Goal: Information Seeking & Learning: Learn about a topic

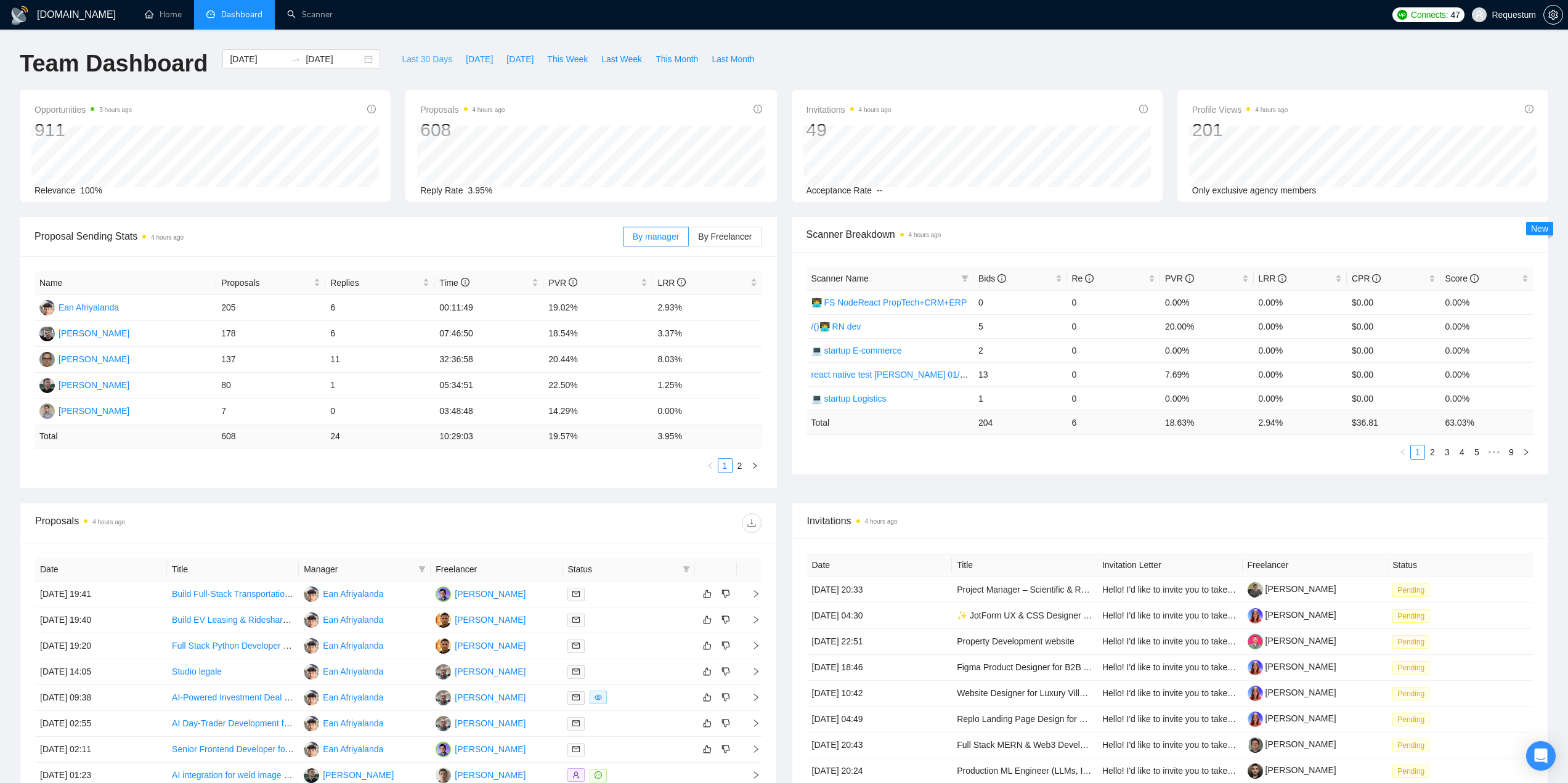
click at [411, 59] on span "Last 30 Days" at bounding box center [426, 59] width 51 height 14
type input "[DATE]"
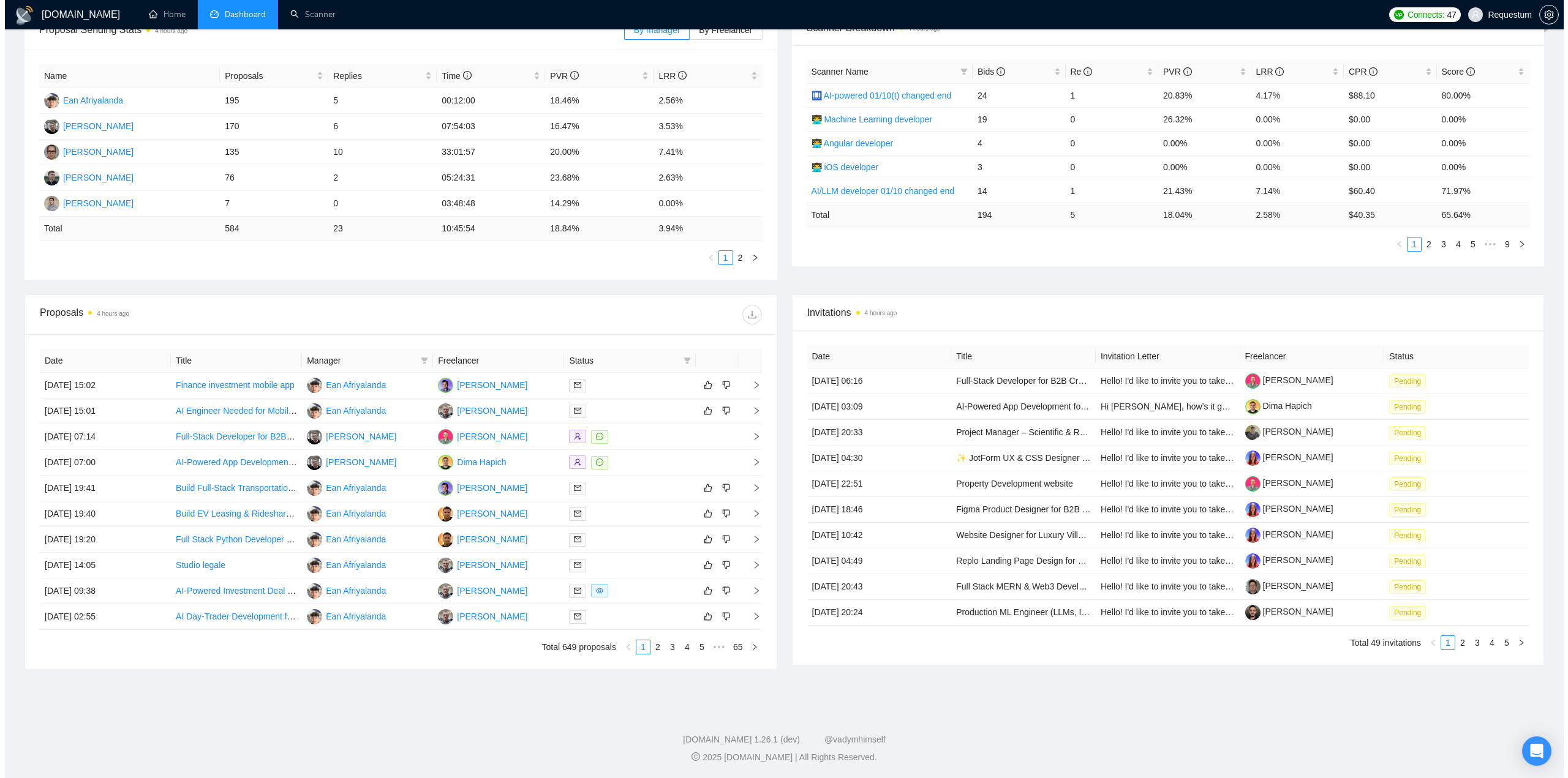
scroll to position [206, 0]
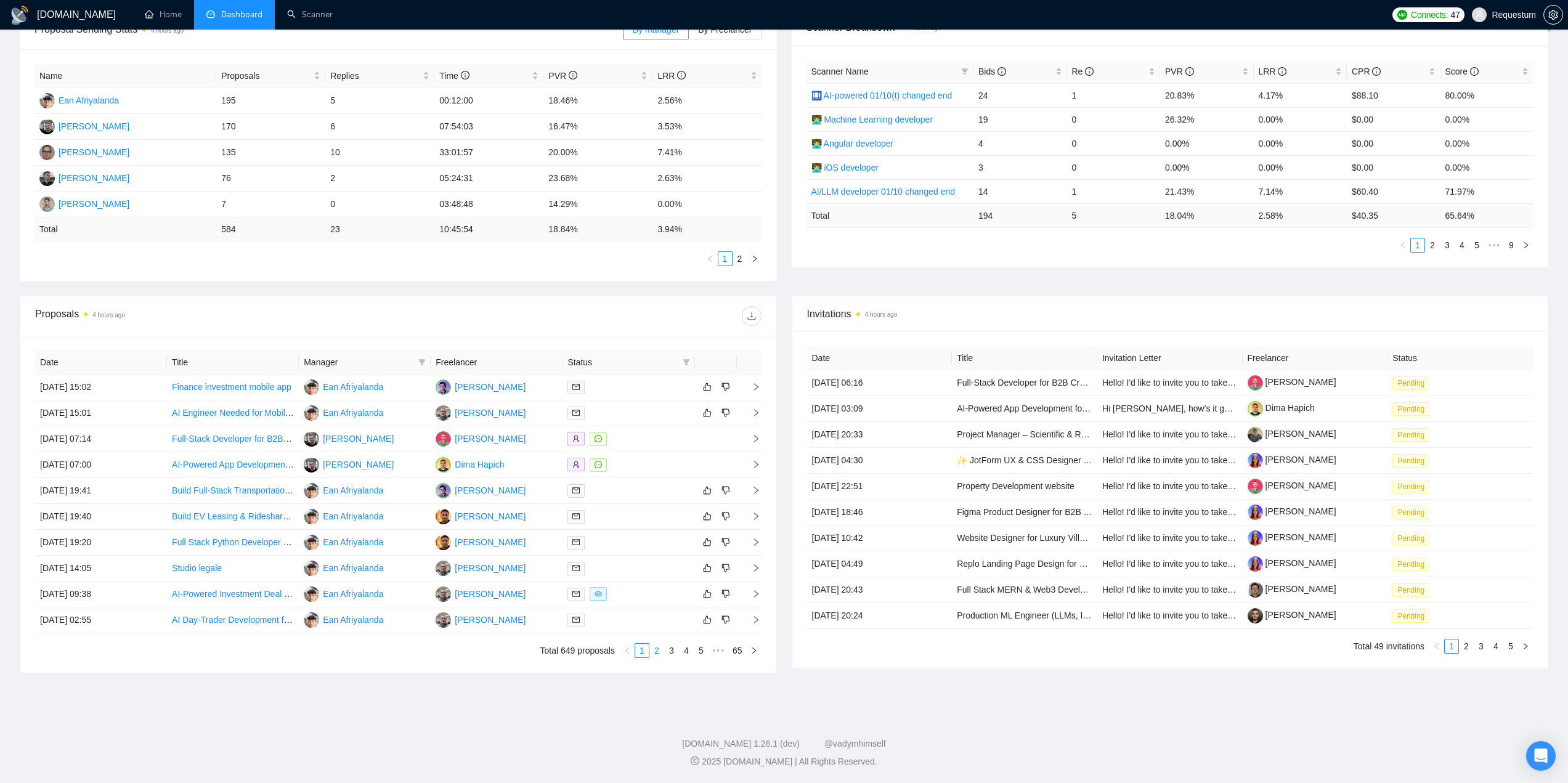
click at [660, 655] on link "2" at bounding box center [657, 650] width 14 height 14
click at [647, 414] on div at bounding box center [629, 414] width 122 height 14
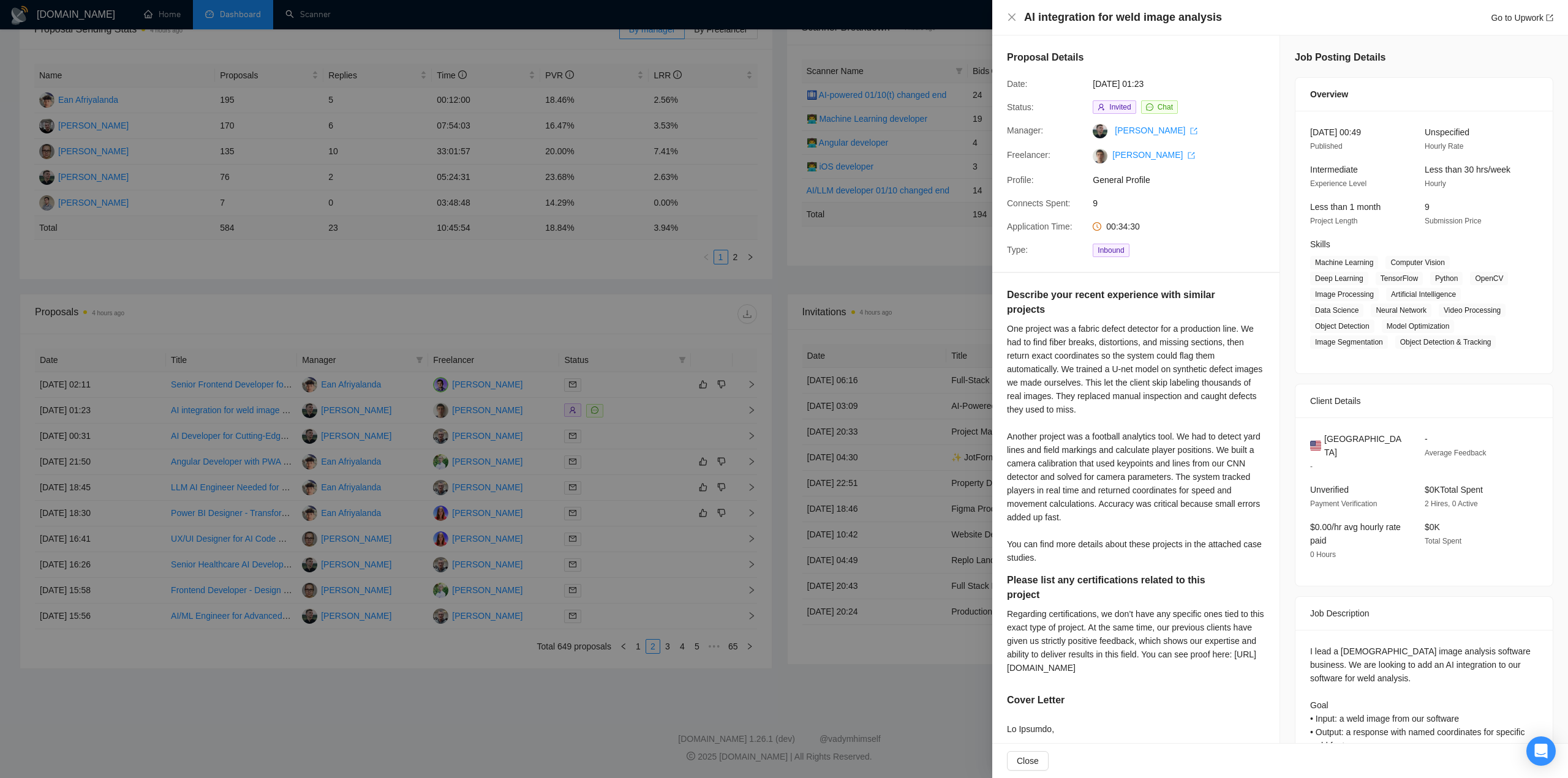
click at [629, 431] on div at bounding box center [784, 389] width 1568 height 778
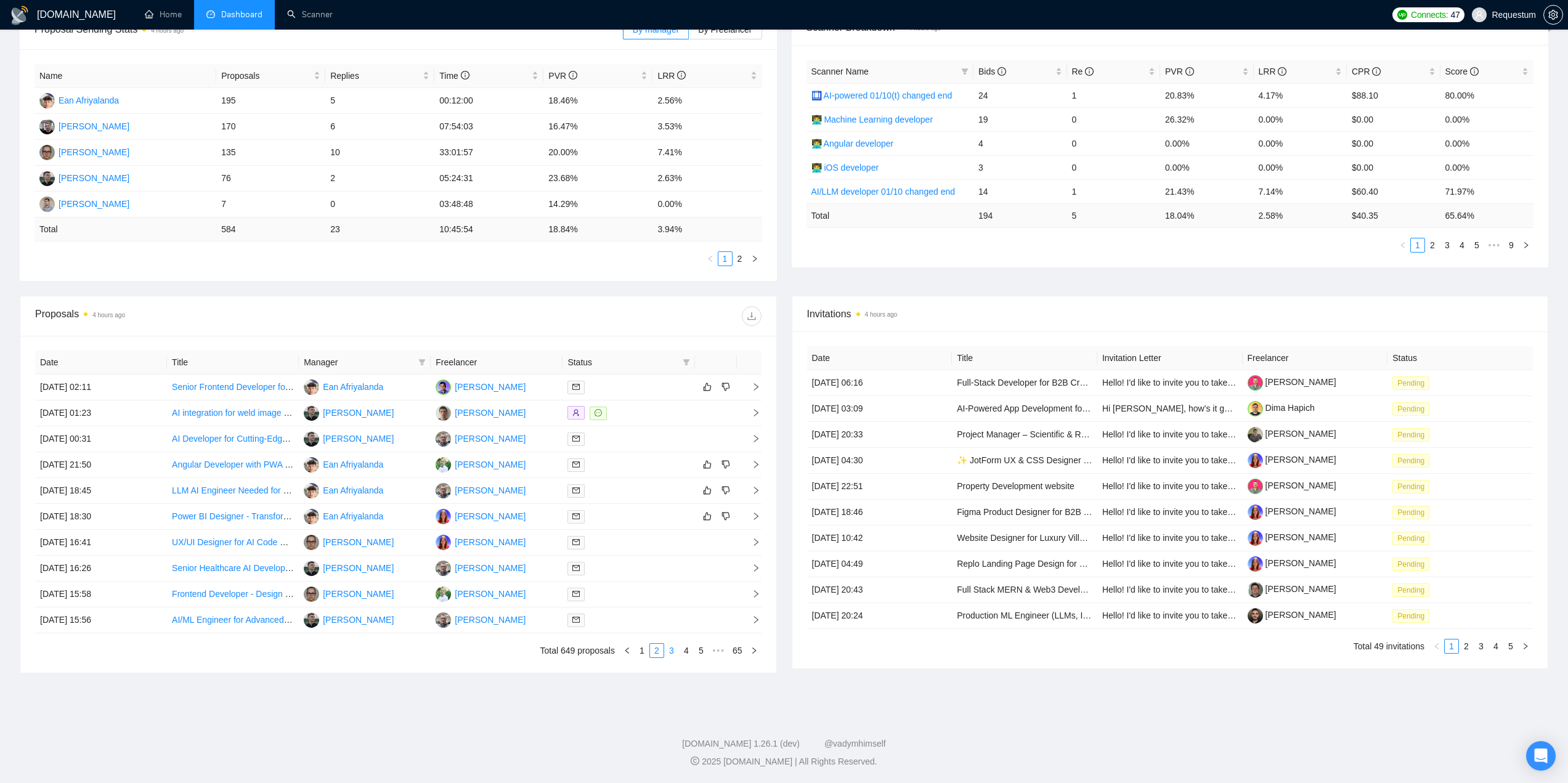
click at [676, 650] on link "3" at bounding box center [671, 650] width 14 height 14
click at [648, 468] on div at bounding box center [629, 465] width 122 height 14
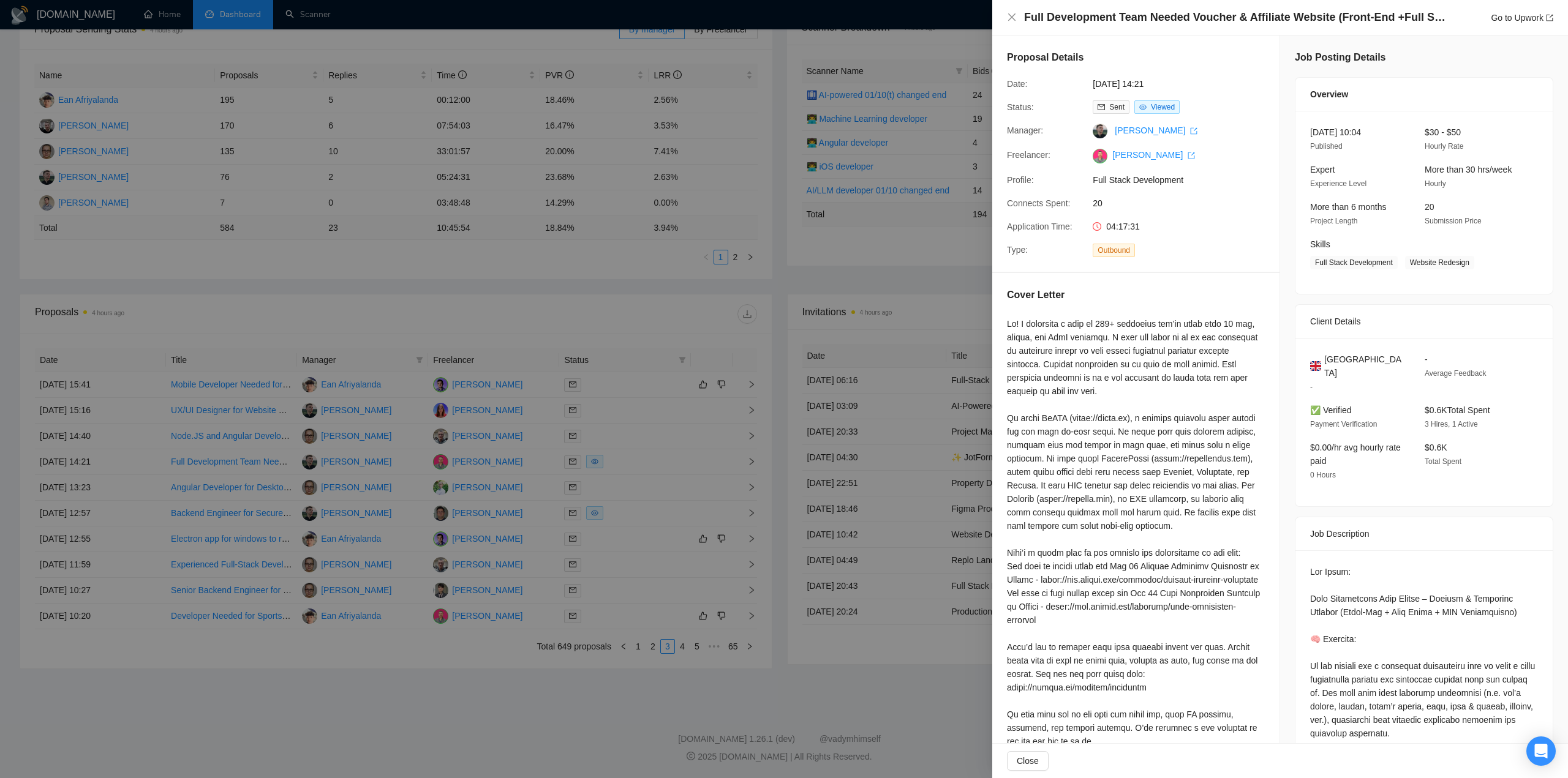
click at [634, 512] on div at bounding box center [784, 389] width 1568 height 778
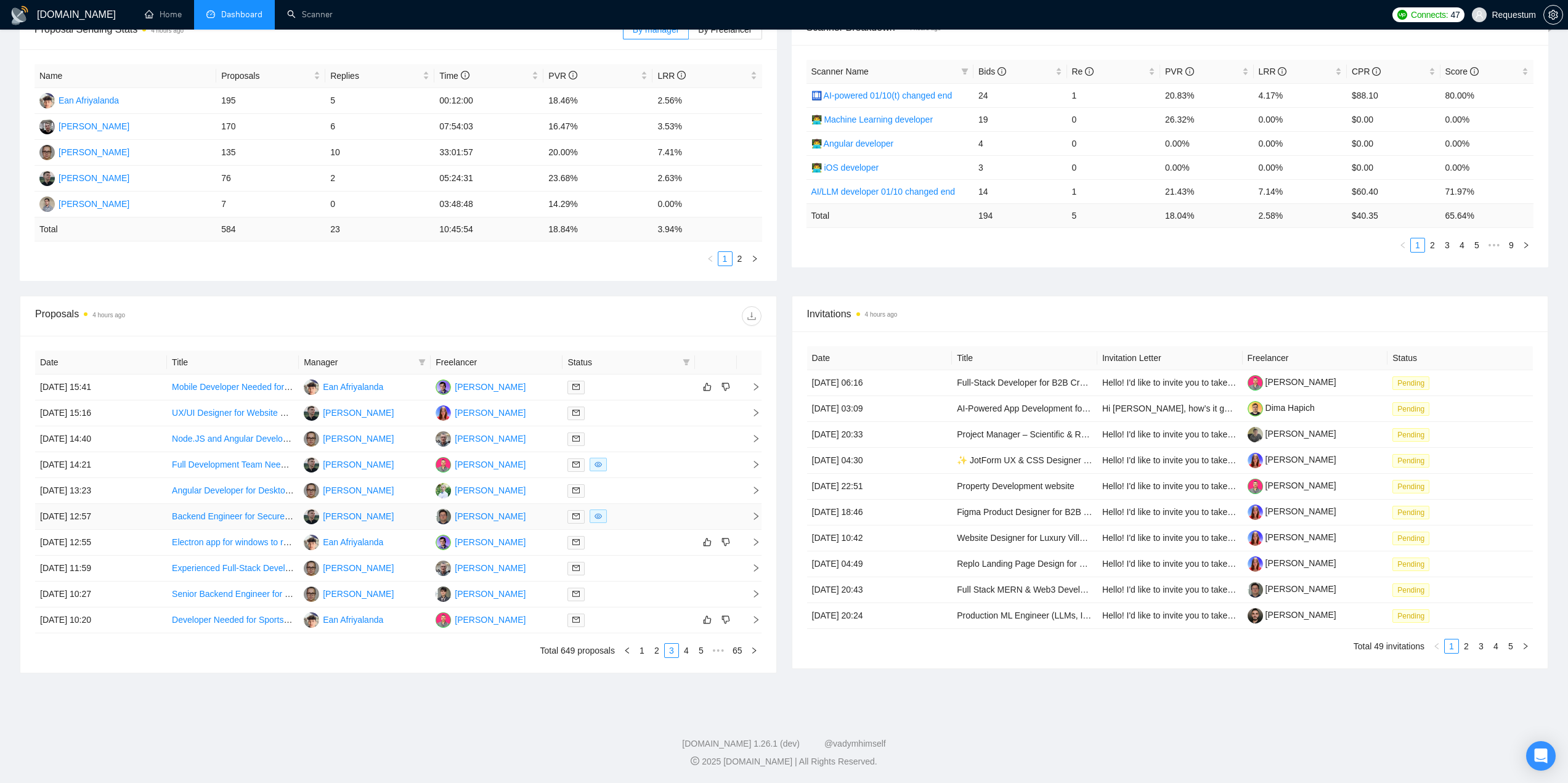
click at [637, 516] on div at bounding box center [629, 517] width 122 height 14
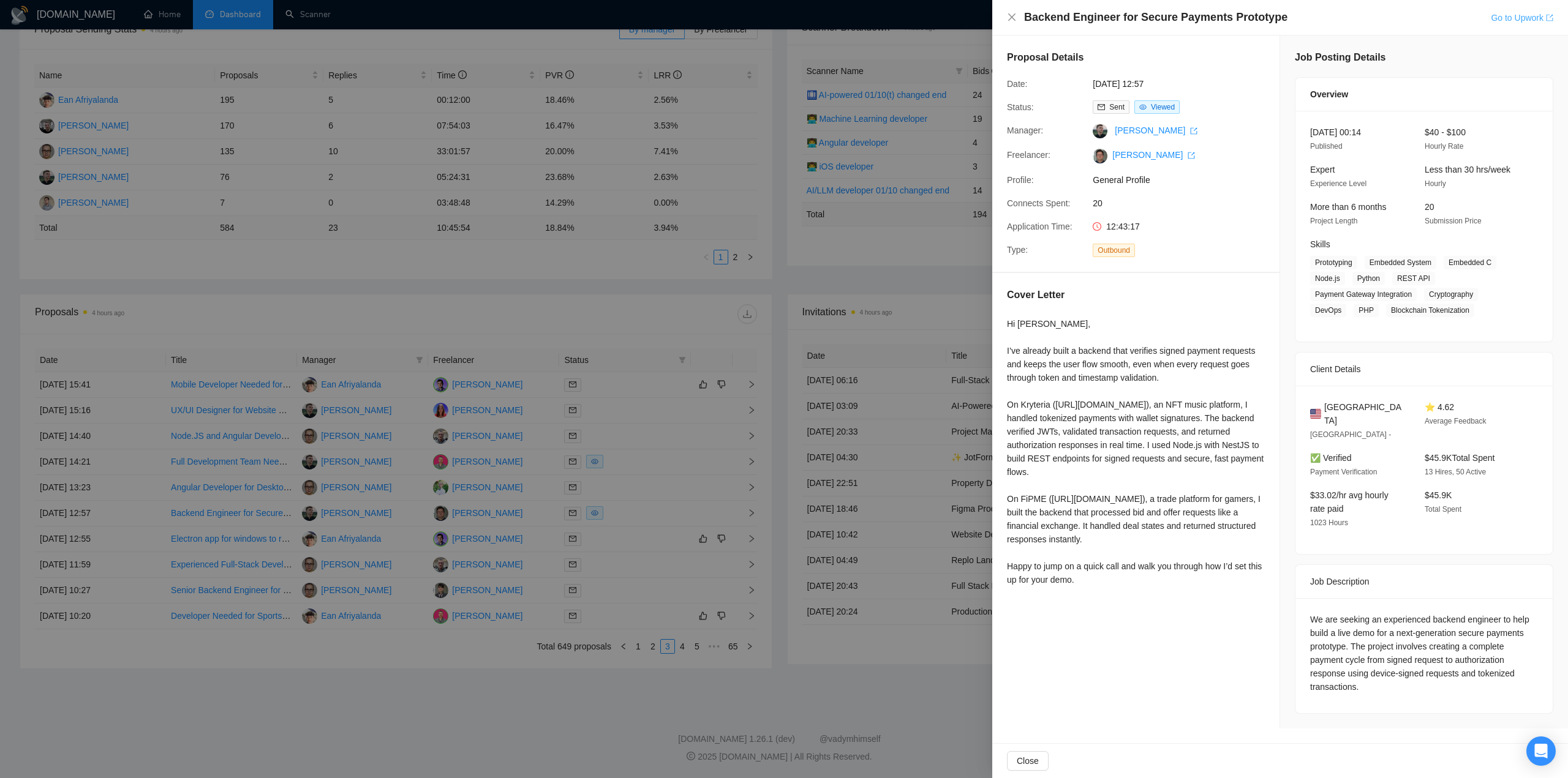
click at [1511, 18] on link "Go to Upwork" at bounding box center [1522, 18] width 62 height 10
click at [469, 681] on div at bounding box center [784, 389] width 1568 height 778
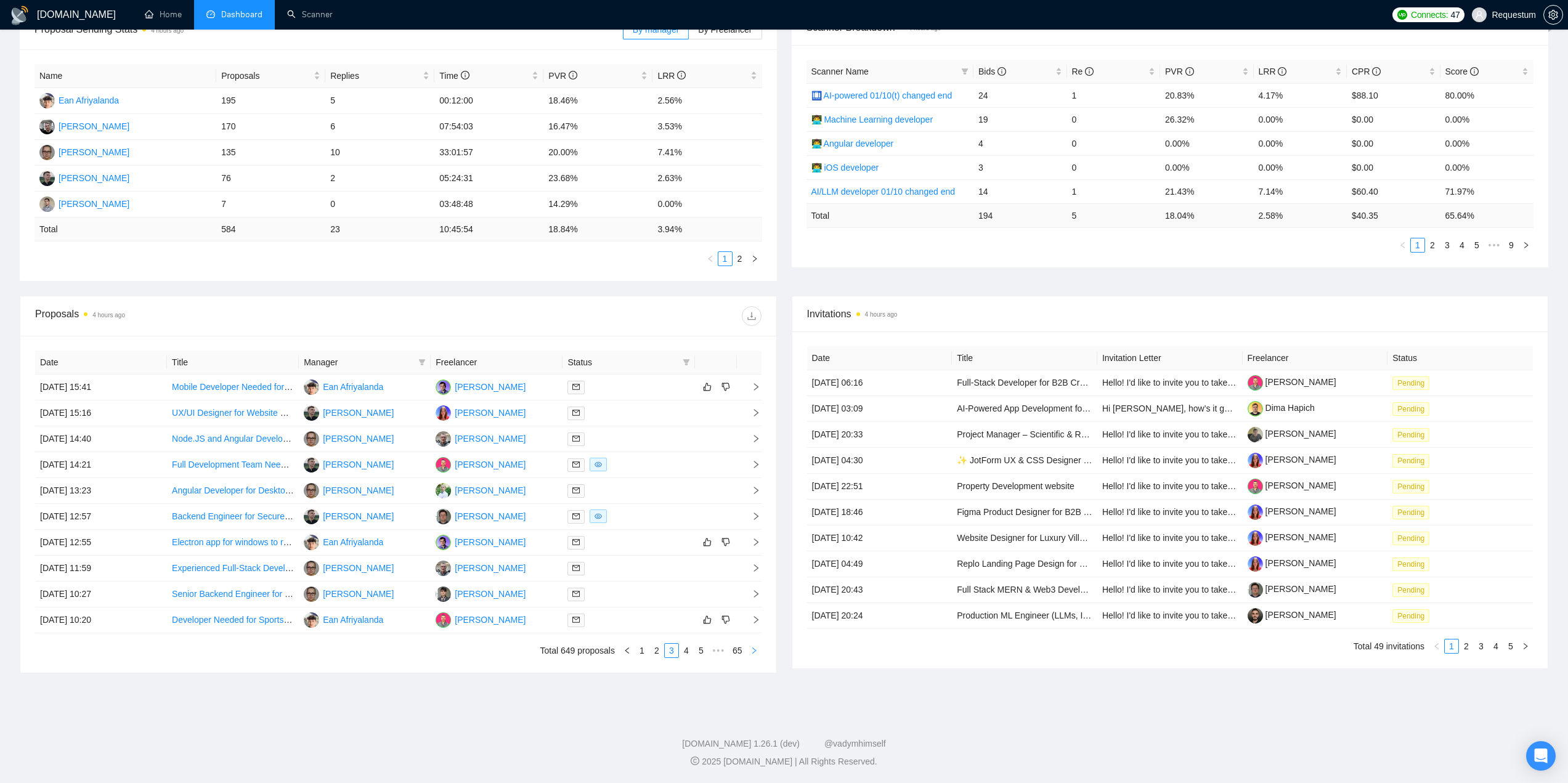
click at [751, 648] on icon "right" at bounding box center [754, 650] width 7 height 7
click at [754, 652] on icon "right" at bounding box center [754, 650] width 7 height 7
click at [756, 650] on icon "right" at bounding box center [754, 650] width 7 height 7
click at [754, 654] on icon "right" at bounding box center [754, 650] width 7 height 7
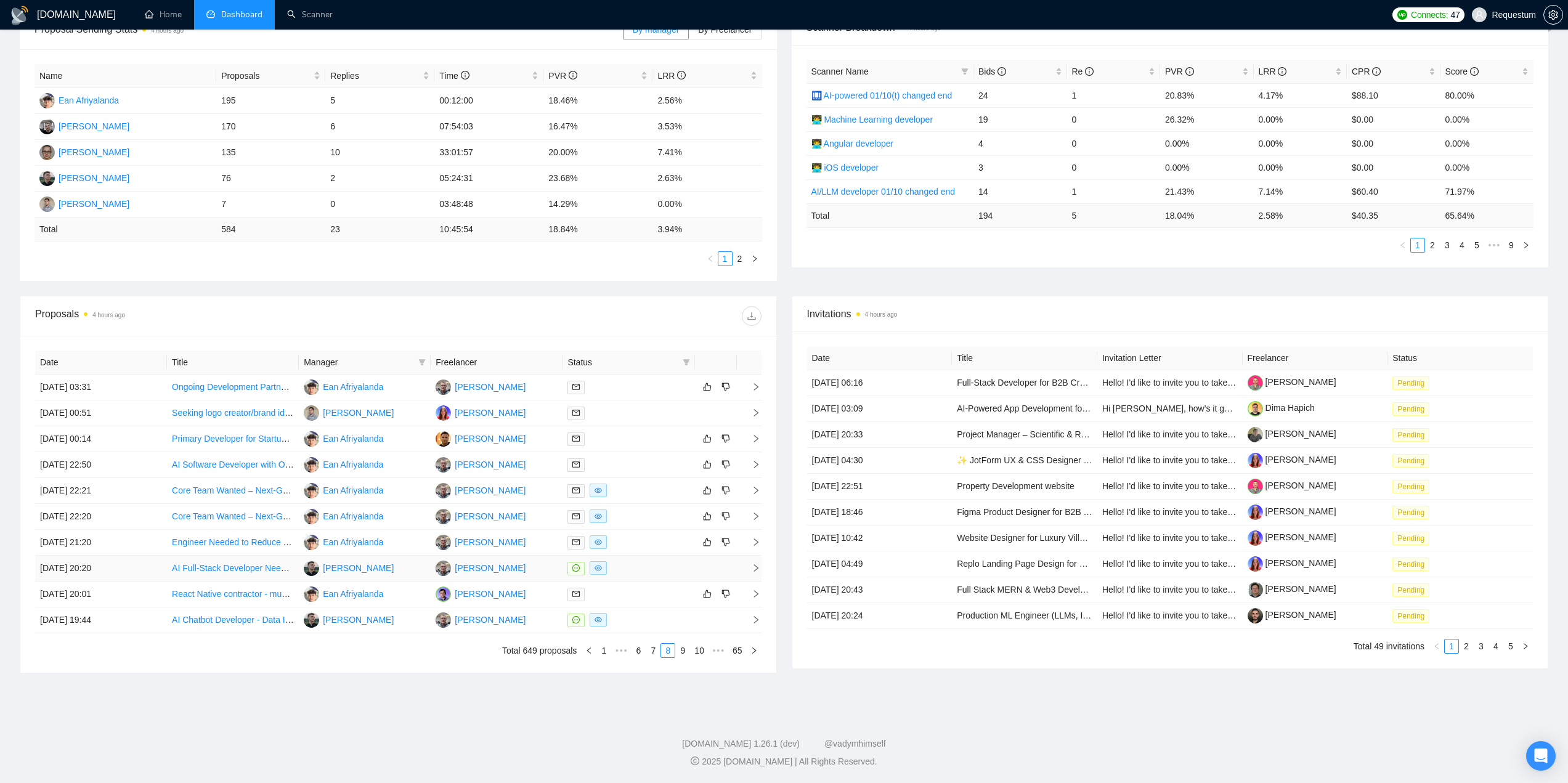
click at [637, 567] on div at bounding box center [629, 569] width 122 height 14
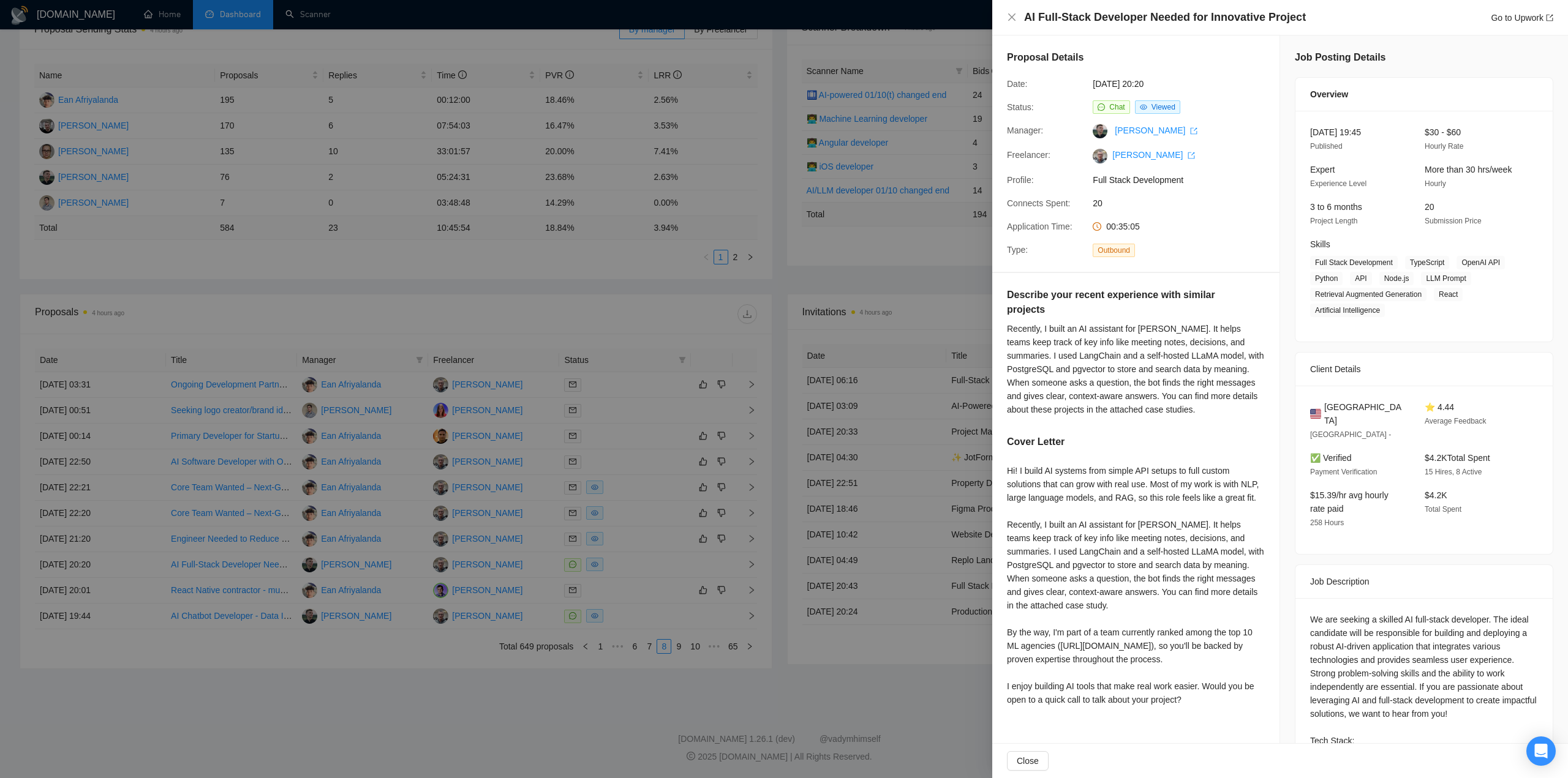
click at [646, 615] on div at bounding box center [784, 389] width 1568 height 778
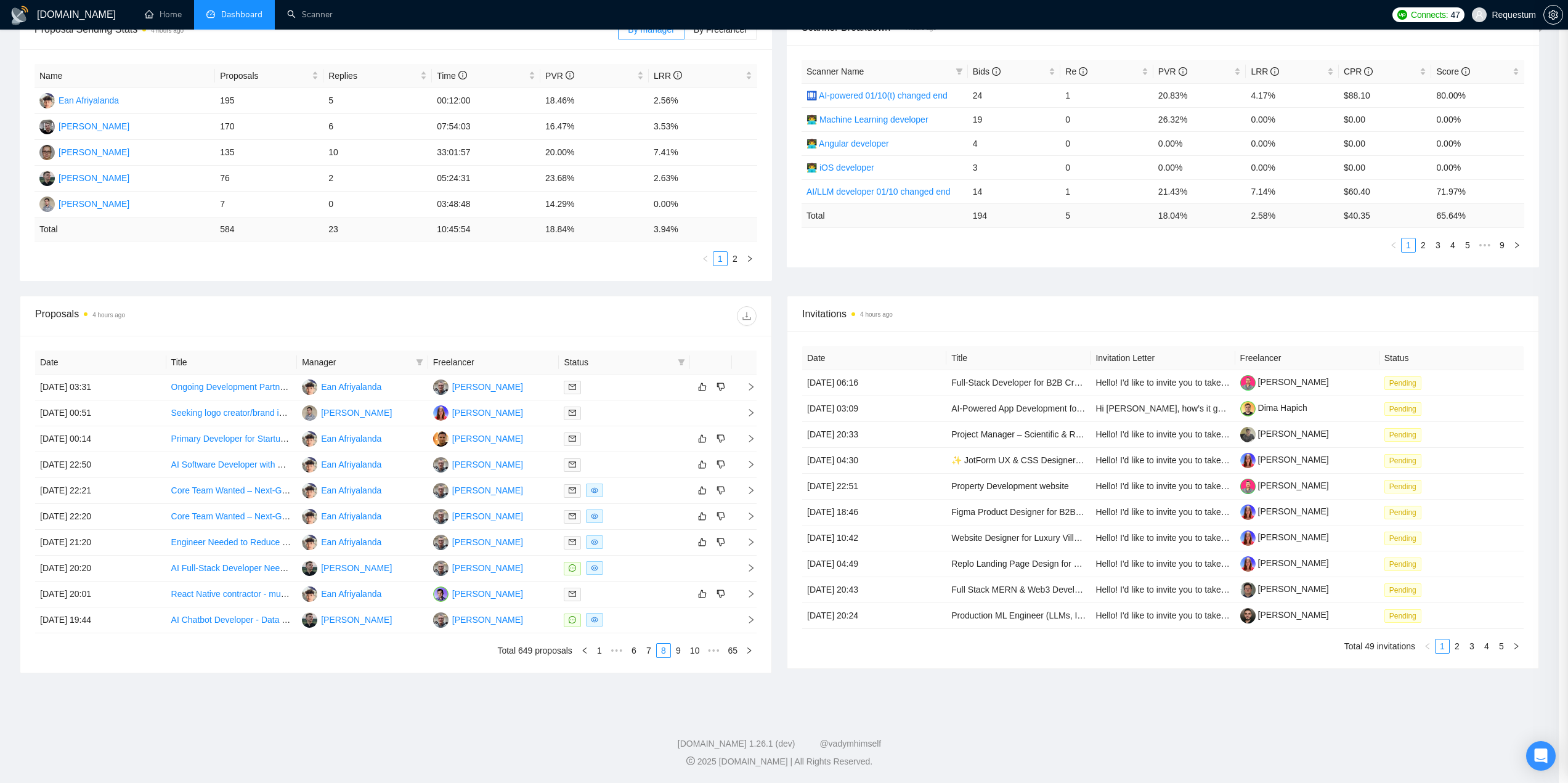
click at [650, 619] on div at bounding box center [624, 621] width 121 height 14
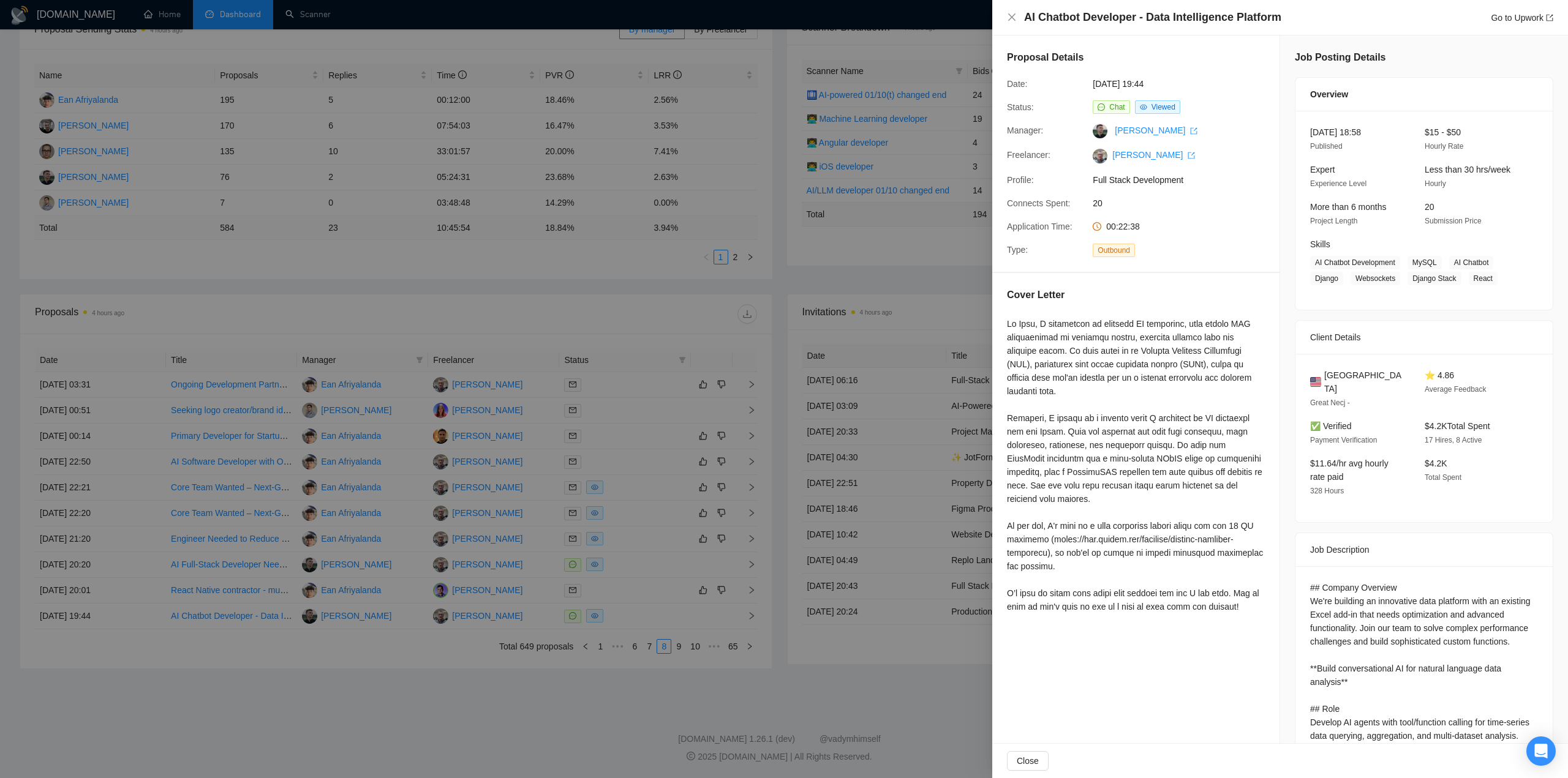
click at [630, 559] on div at bounding box center [784, 389] width 1568 height 778
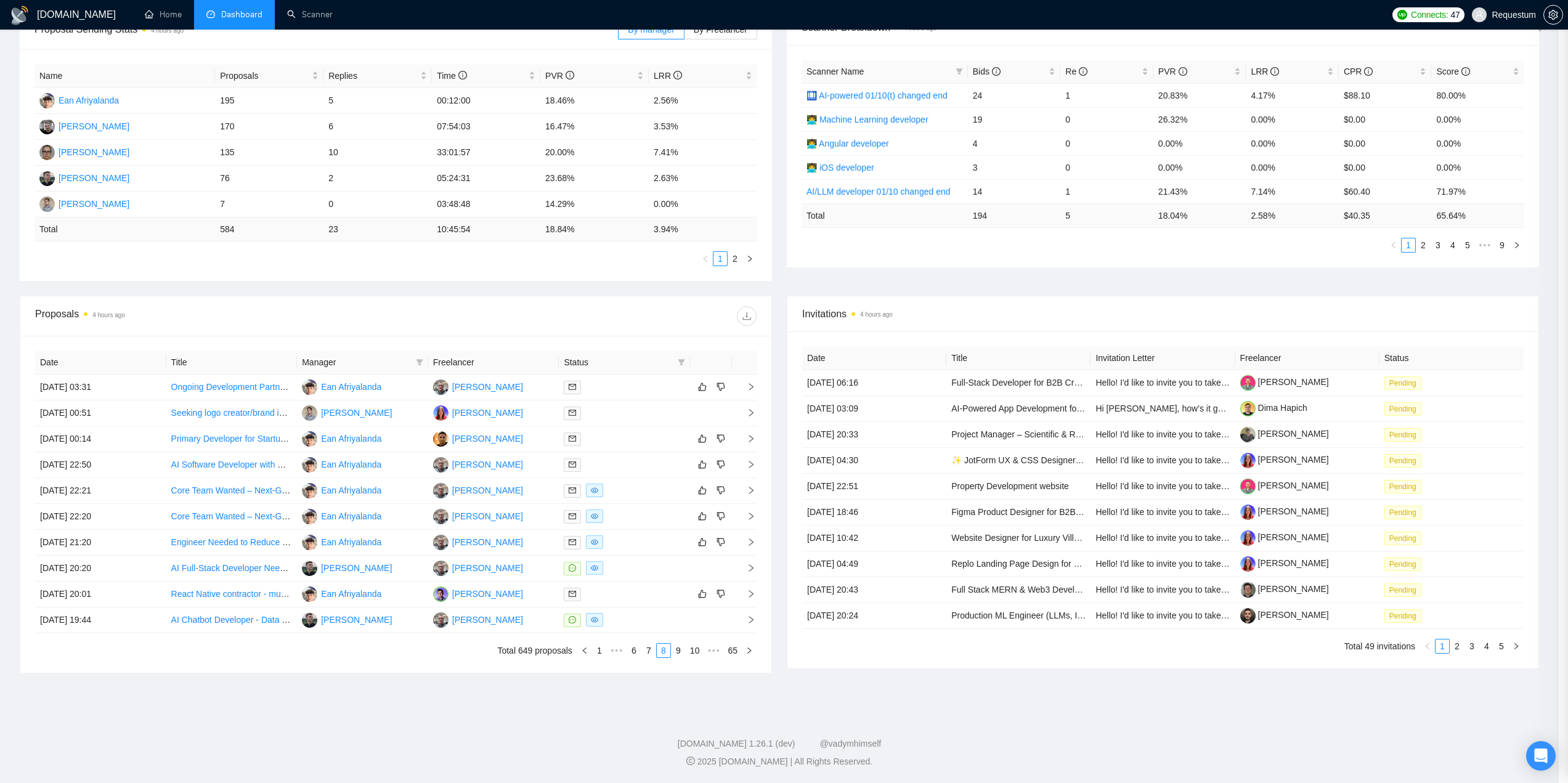
click at [637, 563] on div at bounding box center [624, 569] width 121 height 14
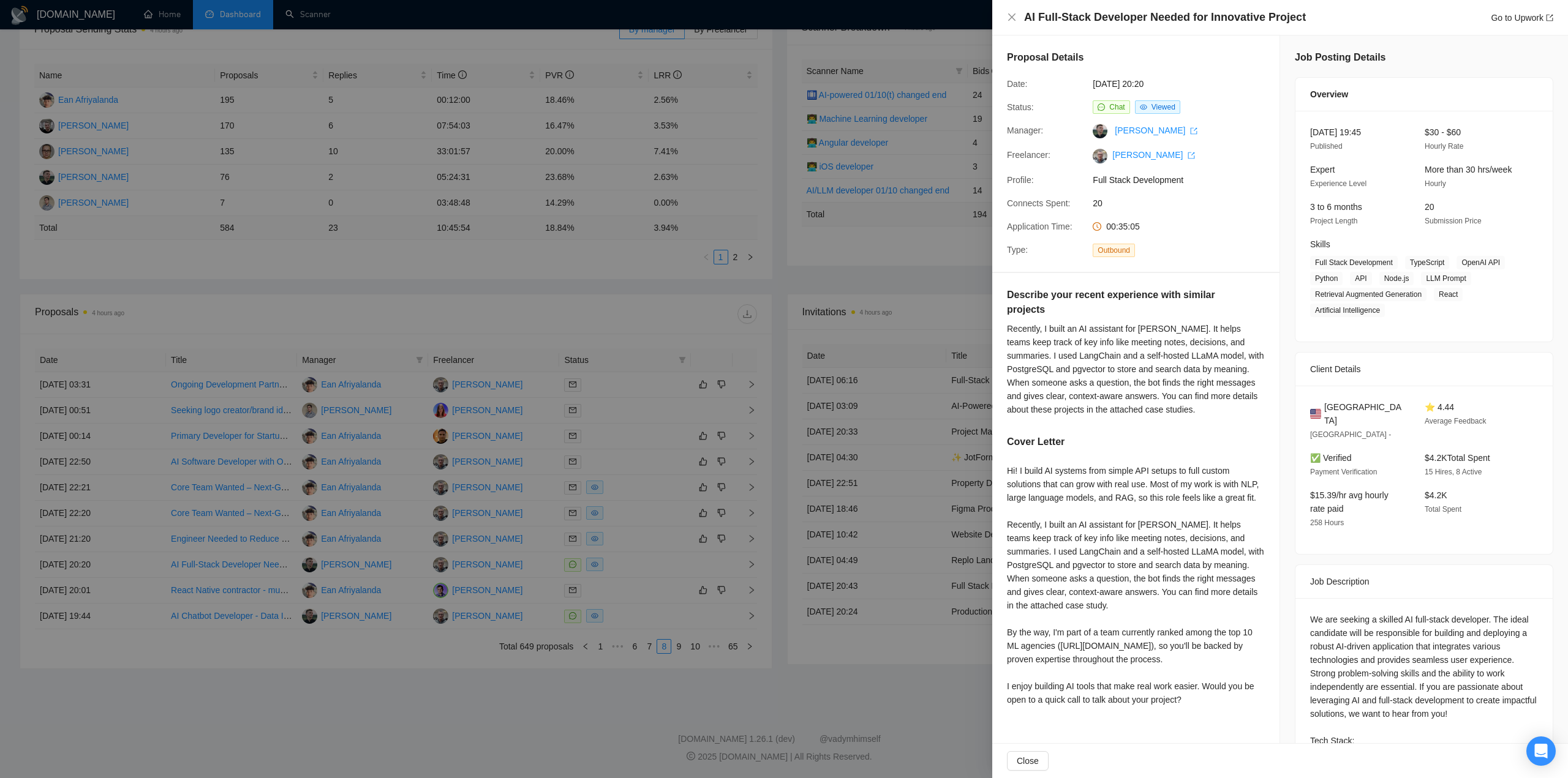
click at [634, 559] on div at bounding box center [784, 389] width 1568 height 778
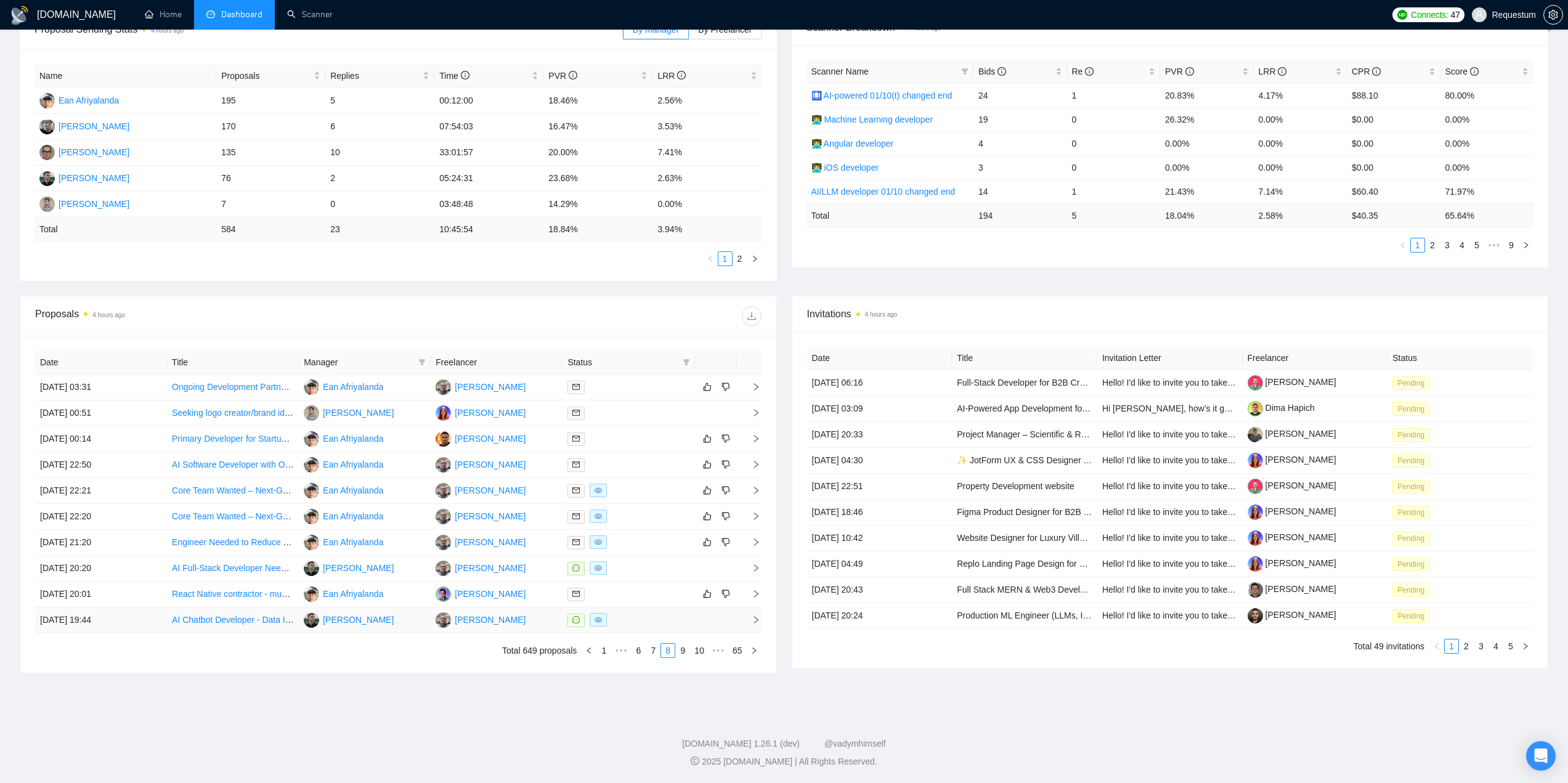
click at [636, 623] on div at bounding box center [629, 621] width 122 height 14
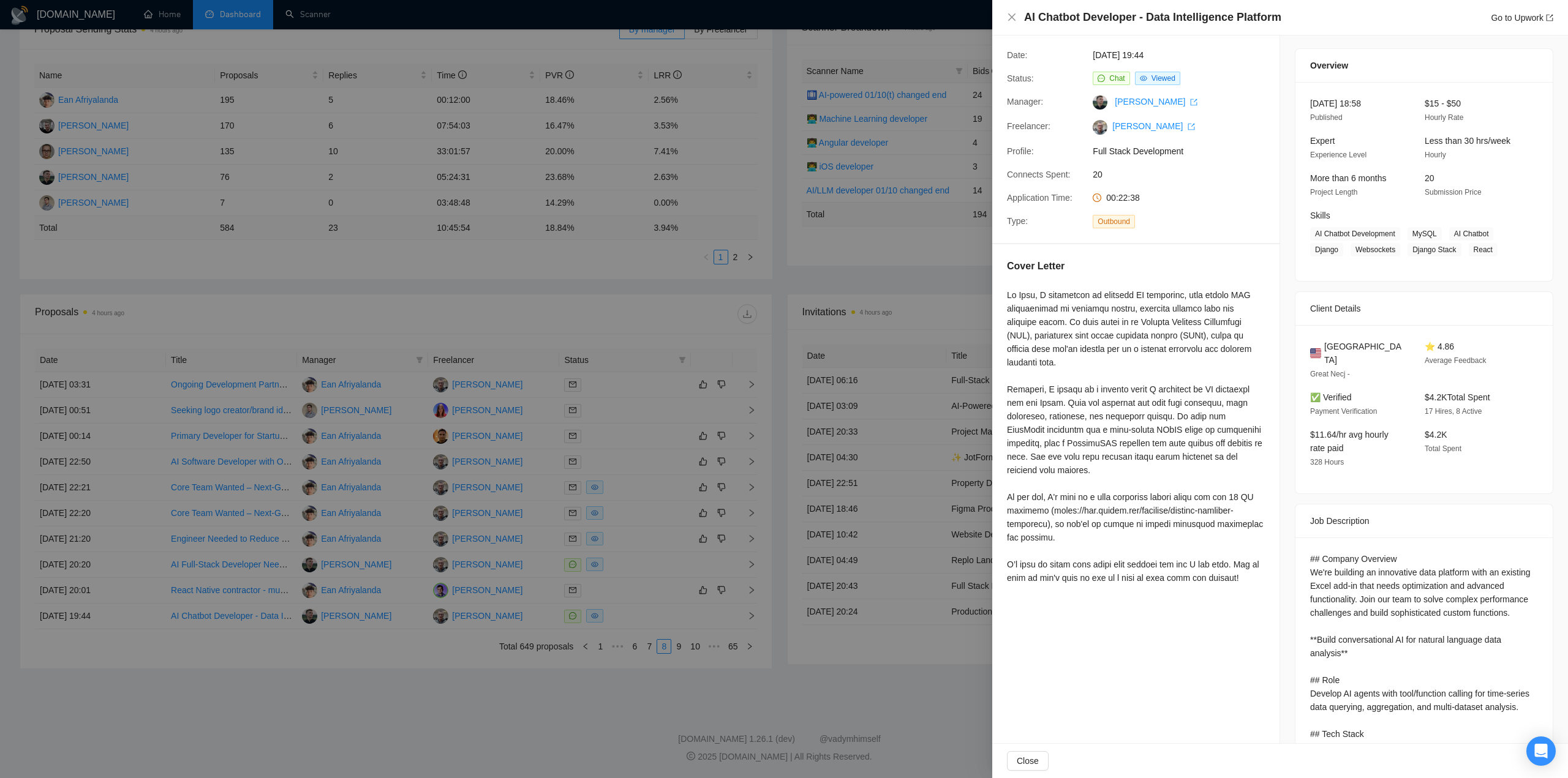
scroll to position [122, 0]
